Goal: Answer question/provide support: Share knowledge or assist other users

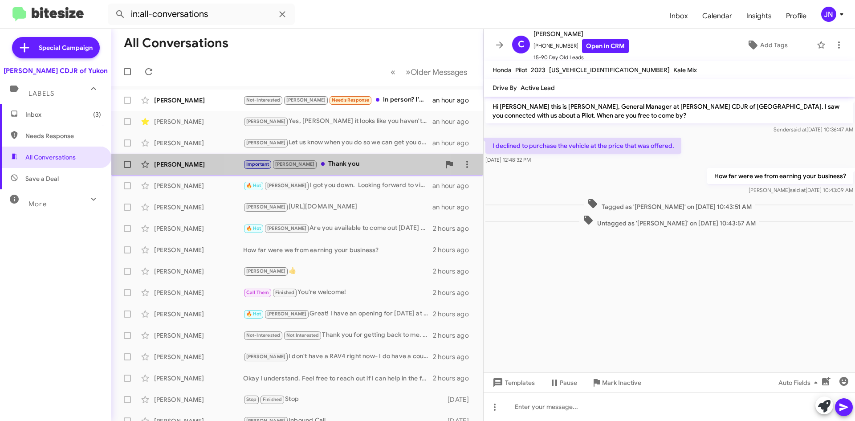
click at [341, 163] on div "Important [PERSON_NAME] Thank you" at bounding box center [341, 164] width 197 height 10
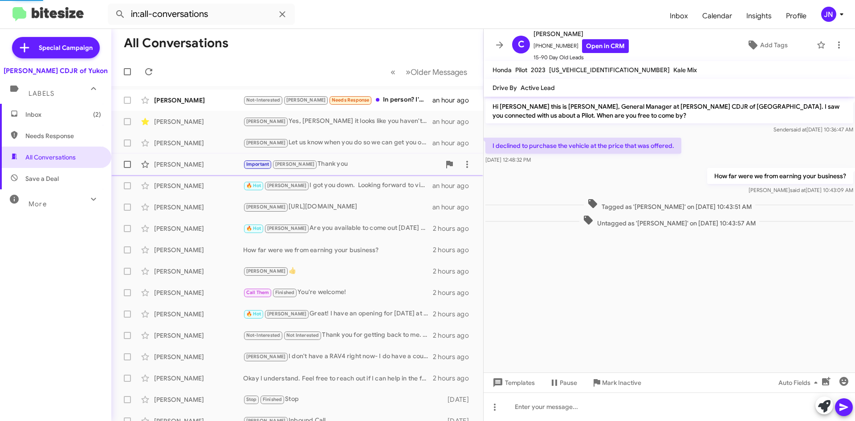
scroll to position [150, 0]
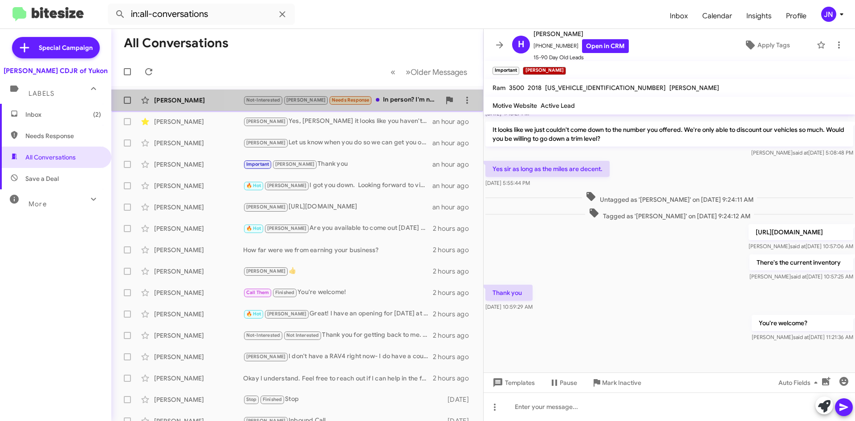
click at [374, 98] on div "Not-Interested [PERSON_NAME] Needs Response In person? I'm not sure that I can …" at bounding box center [341, 100] width 197 height 10
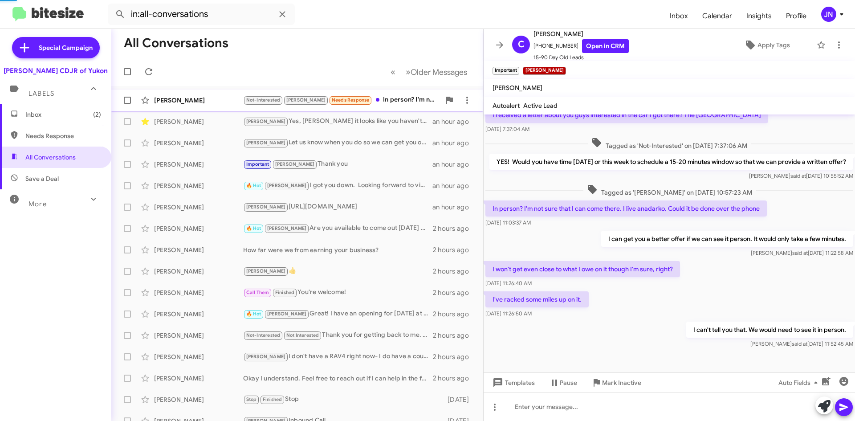
scroll to position [57, 0]
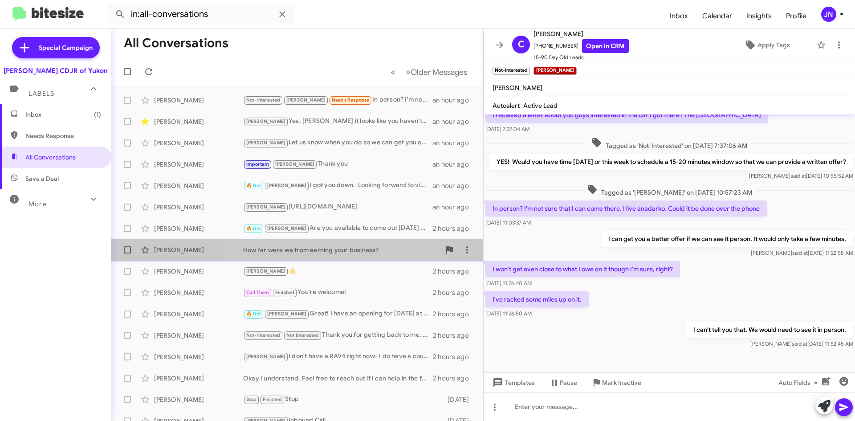
click at [304, 252] on div "How far were we from earning your business?" at bounding box center [341, 249] width 197 height 9
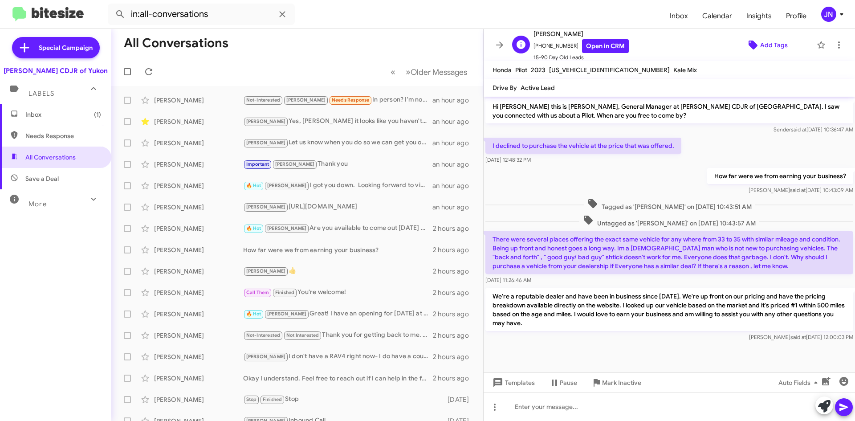
click at [763, 45] on span "Add Tags" at bounding box center [774, 45] width 28 height 16
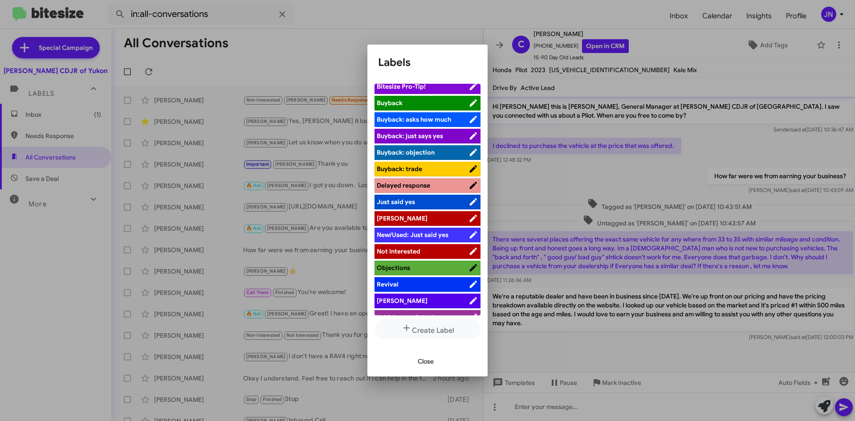
scroll to position [32, 0]
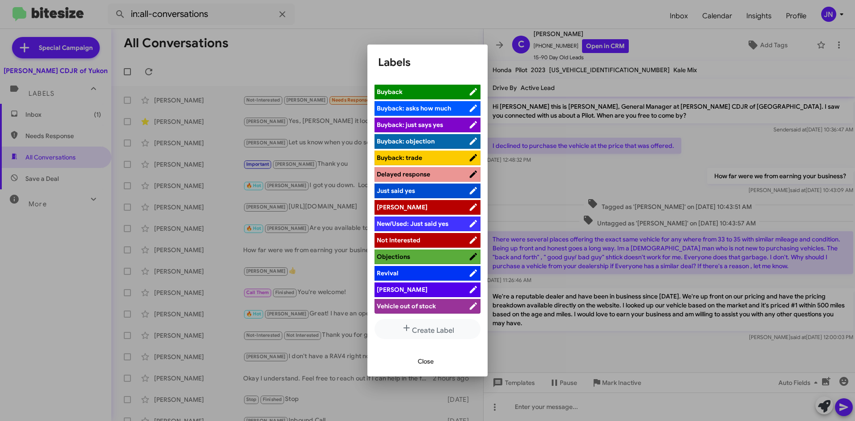
click at [427, 287] on span "[PERSON_NAME]" at bounding box center [423, 289] width 92 height 9
click at [426, 361] on span "Close" at bounding box center [426, 361] width 16 height 16
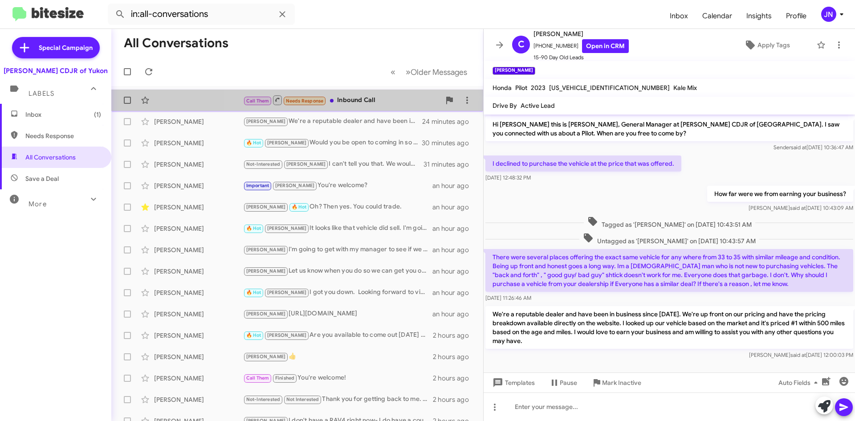
click at [400, 104] on div "Call Them Needs Response Inbound Call" at bounding box center [341, 99] width 197 height 11
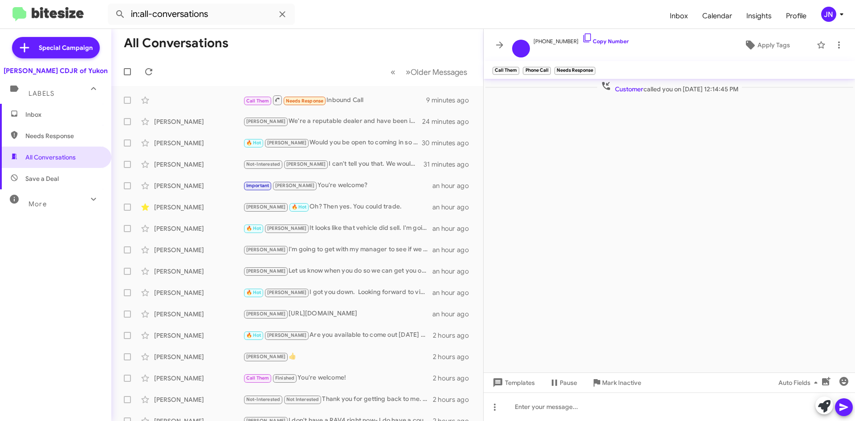
click at [584, 105] on cdk-virtual-scroll-viewport "Customer called you on [DATE] 12:14:45 PM" at bounding box center [668, 225] width 371 height 293
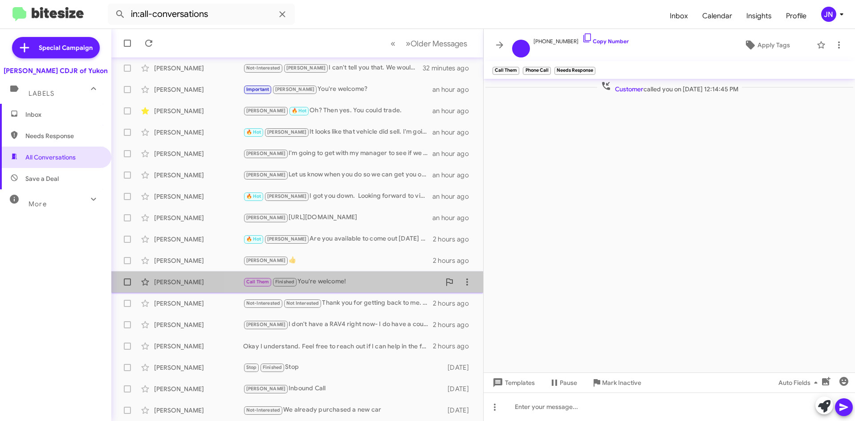
click at [374, 284] on div "Call Them Finished You're welcome!" at bounding box center [341, 281] width 197 height 10
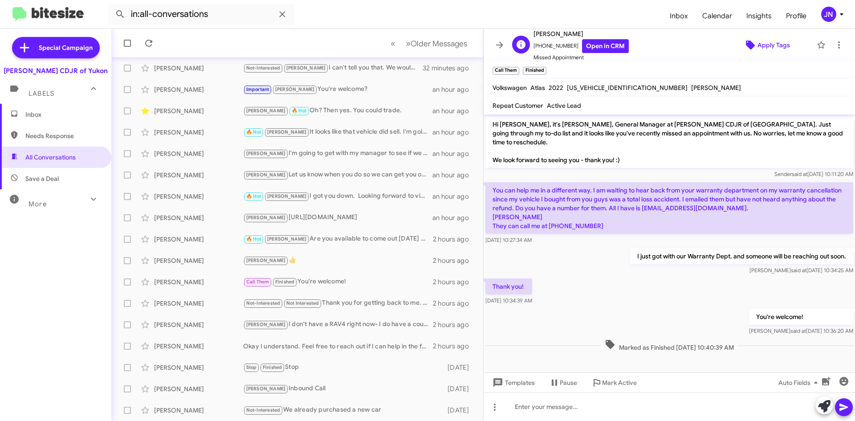
click at [767, 43] on span "Apply Tags" at bounding box center [773, 45] width 32 height 16
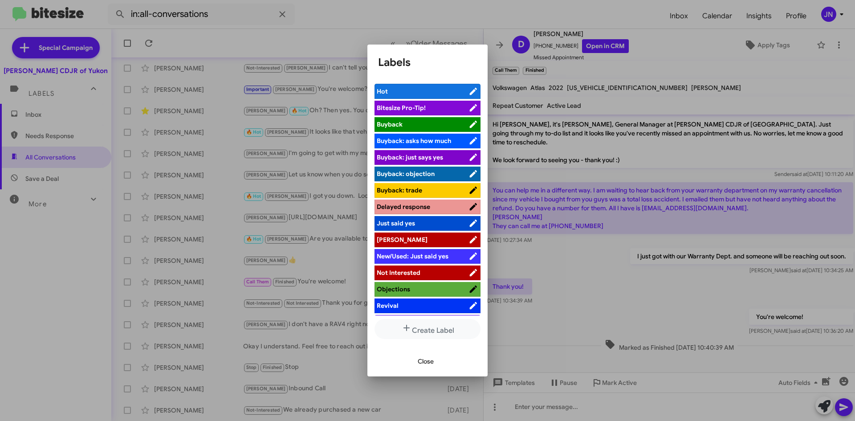
click at [418, 233] on li "[PERSON_NAME]" at bounding box center [427, 239] width 106 height 15
click at [429, 239] on span "[PERSON_NAME]" at bounding box center [423, 239] width 92 height 9
click at [418, 237] on span "[PERSON_NAME]" at bounding box center [417, 239] width 81 height 9
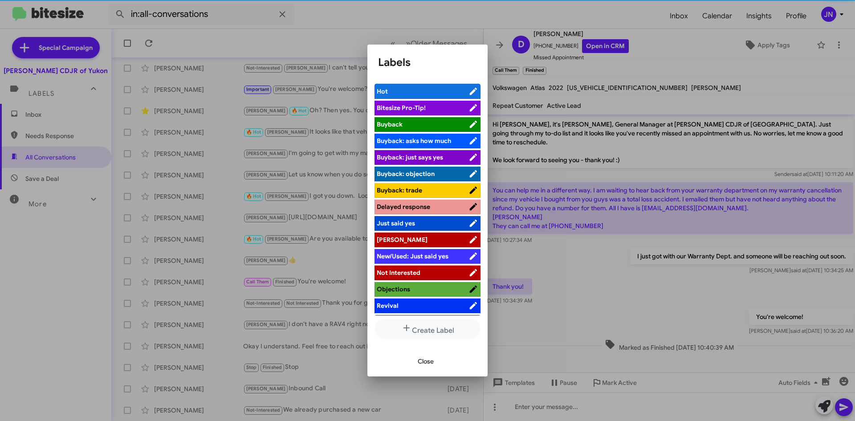
click at [418, 237] on span "[PERSON_NAME]" at bounding box center [423, 239] width 92 height 9
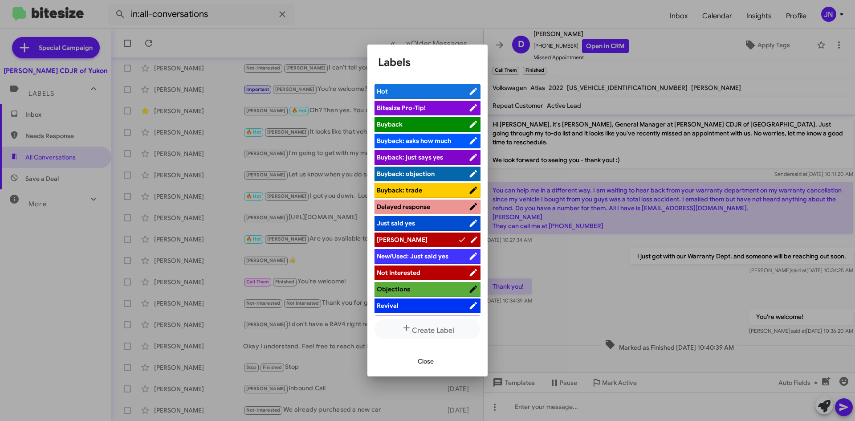
click at [425, 361] on span "Close" at bounding box center [426, 361] width 16 height 16
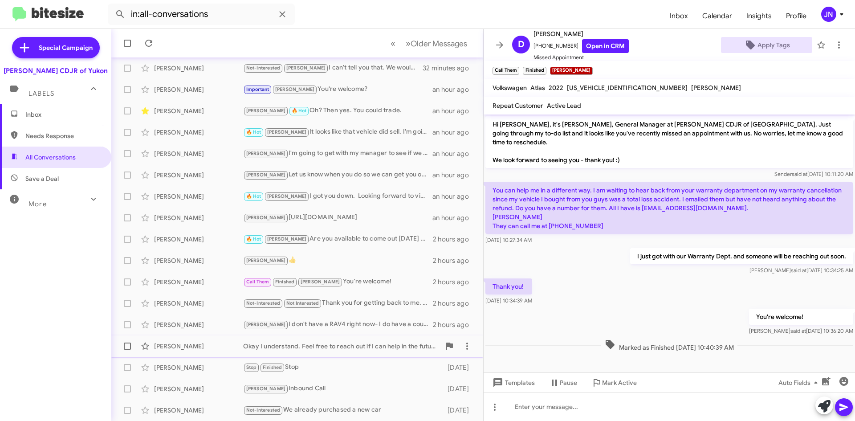
click at [360, 346] on div "Okay I understand. Feel free to reach out if I can help in the future!👍" at bounding box center [341, 345] width 197 height 9
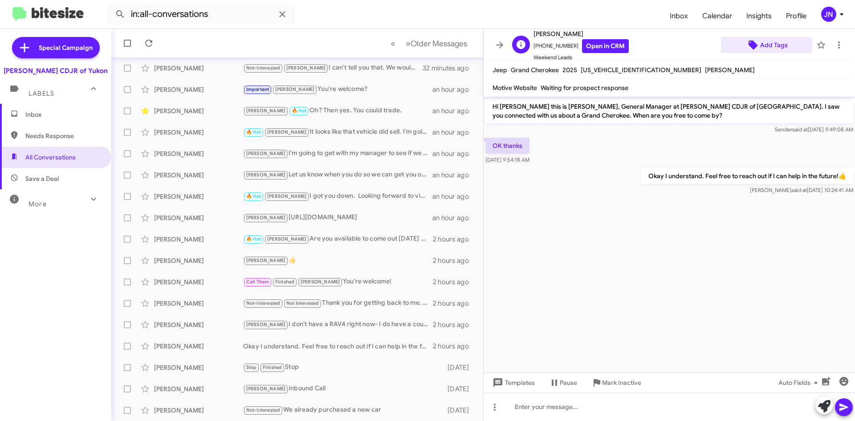
click at [764, 44] on span "Add Tags" at bounding box center [774, 45] width 28 height 16
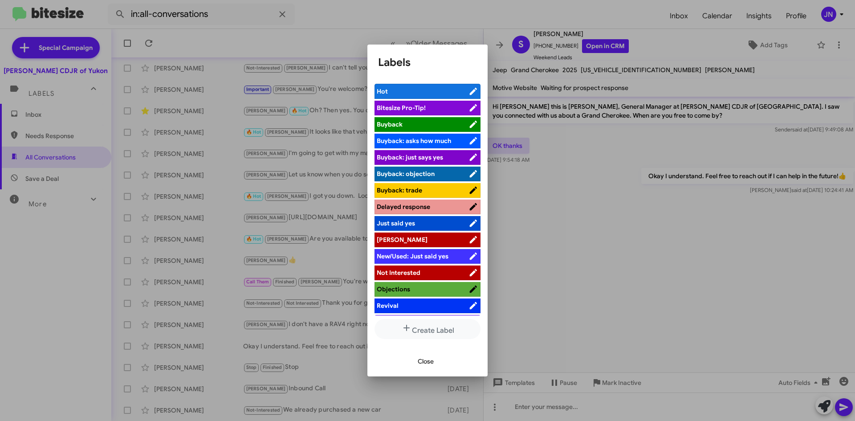
scroll to position [32, 0]
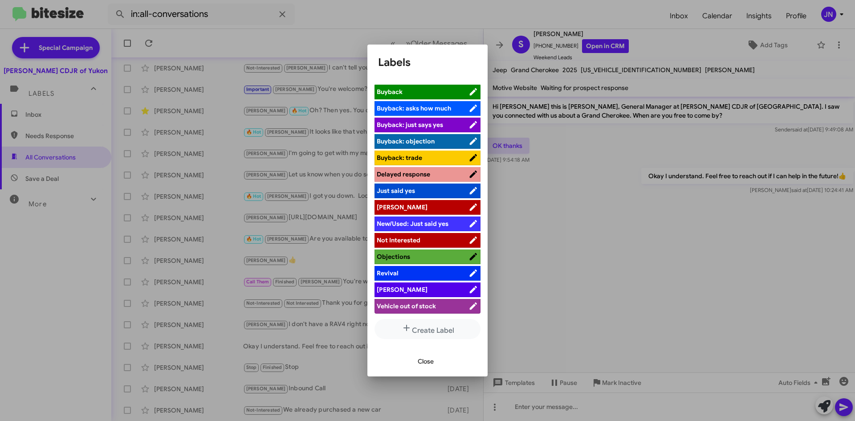
click at [411, 289] on span "[PERSON_NAME]" at bounding box center [423, 289] width 92 height 9
click at [325, 30] on div at bounding box center [427, 210] width 855 height 421
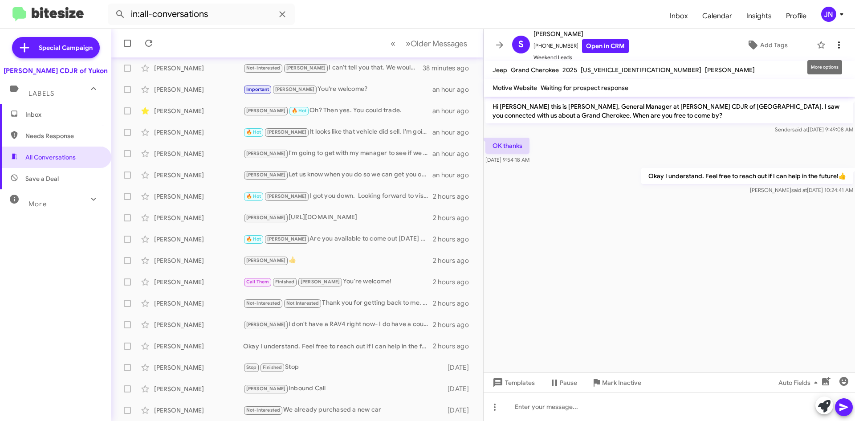
click at [834, 48] on icon at bounding box center [838, 45] width 11 height 11
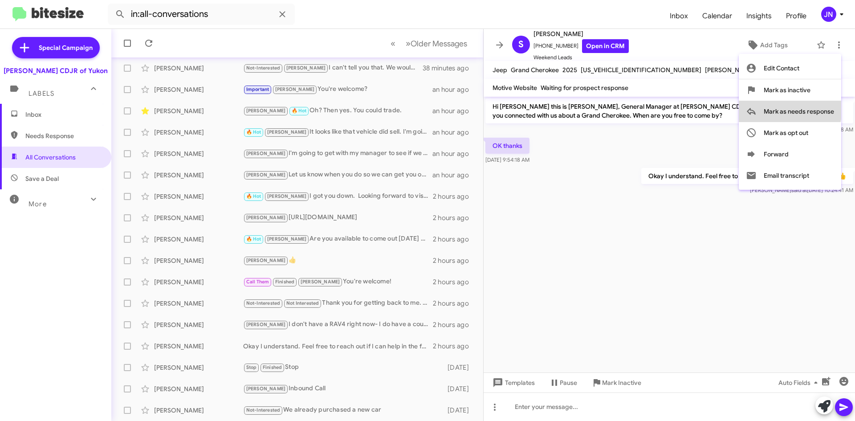
click at [788, 107] on span "Mark as needs response" at bounding box center [798, 111] width 70 height 21
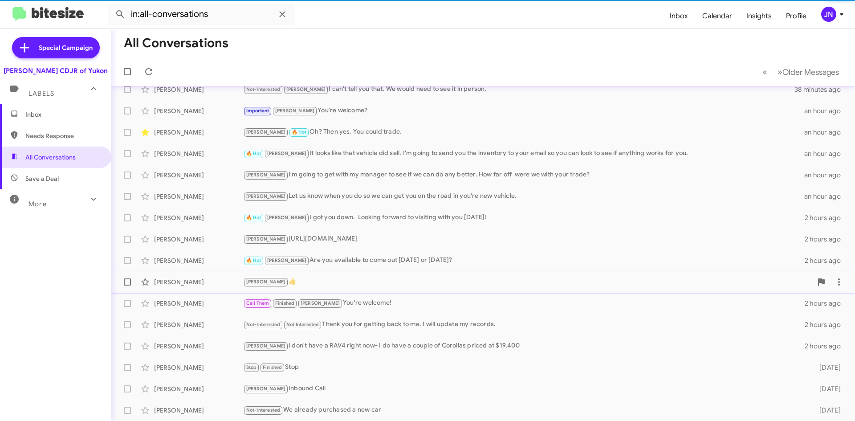
scroll to position [75, 0]
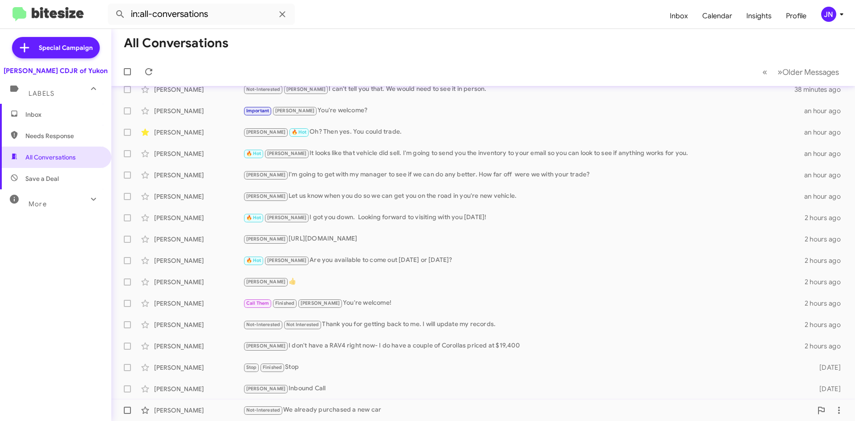
click at [340, 413] on div "Not-Interested We already purchased a new car" at bounding box center [527, 410] width 569 height 10
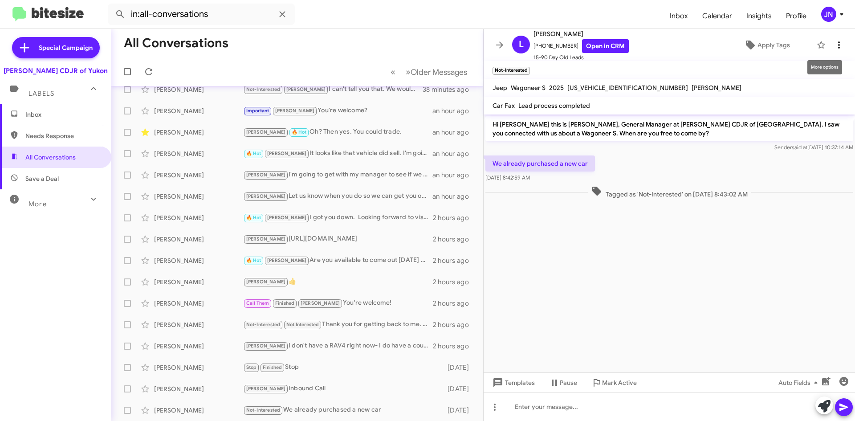
click at [836, 46] on icon at bounding box center [838, 45] width 11 height 11
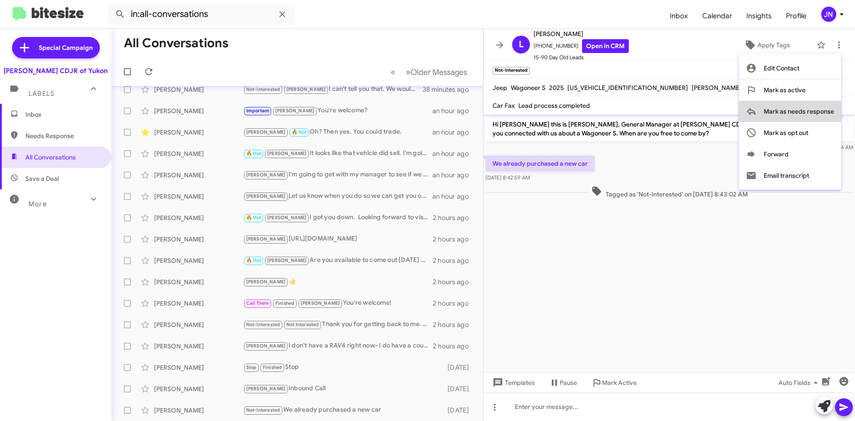
click at [792, 107] on span "Mark as needs response" at bounding box center [798, 111] width 70 height 21
